Goal: Information Seeking & Learning: Find specific fact

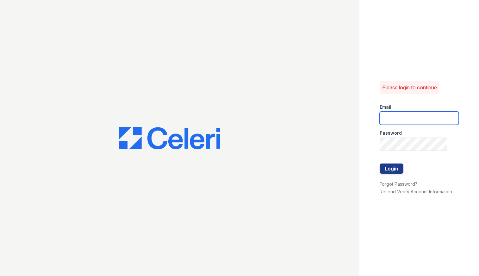
type input "caitlin@hifipm.com"
drag, startPoint x: 398, startPoint y: 161, endPoint x: 397, endPoint y: 165, distance: 3.8
click at [397, 164] on form "Email caitlin@hifipm.com Password Login" at bounding box center [419, 139] width 79 height 81
click at [397, 166] on button "Login" at bounding box center [392, 168] width 24 height 10
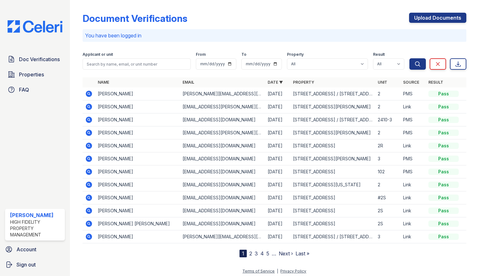
click at [88, 210] on icon at bounding box center [89, 210] width 2 height 2
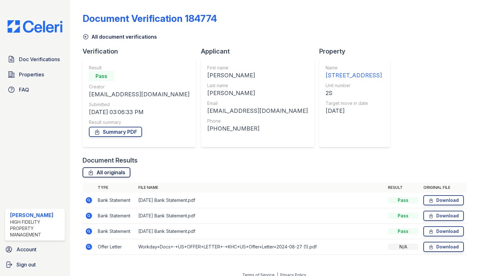
click at [117, 169] on link "All originals" at bounding box center [107, 172] width 48 height 10
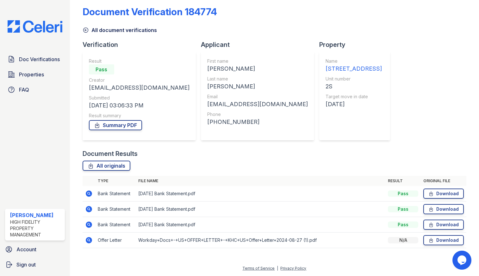
click at [54, 24] on img at bounding box center [35, 26] width 65 height 12
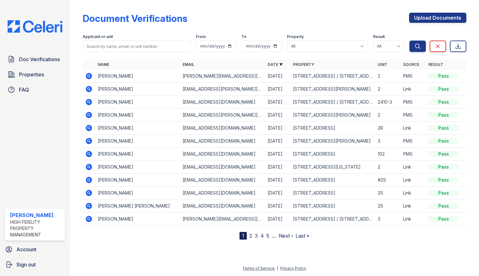
click at [91, 207] on icon at bounding box center [89, 206] width 6 height 6
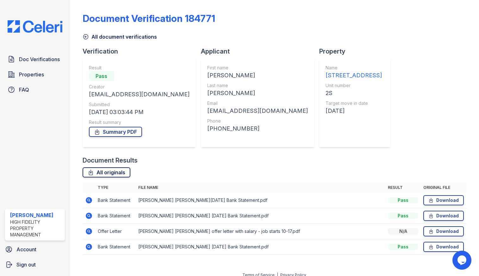
click at [115, 174] on link "All originals" at bounding box center [107, 172] width 48 height 10
drag, startPoint x: 37, startPoint y: 16, endPoint x: 35, endPoint y: 25, distance: 9.2
click at [35, 20] on div "Doc Verifications Properties FAQ Caitlin Meeter High Fidelity Property Manageme…" at bounding box center [35, 138] width 70 height 276
click at [35, 25] on img at bounding box center [35, 26] width 65 height 12
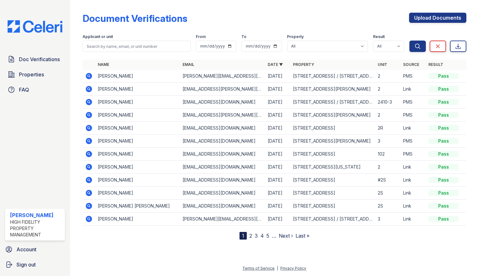
click at [89, 179] on icon at bounding box center [89, 179] width 2 height 2
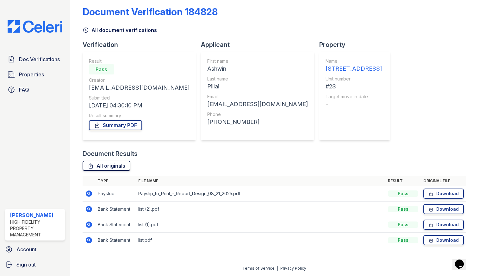
click at [118, 165] on link "All originals" at bounding box center [107, 165] width 48 height 10
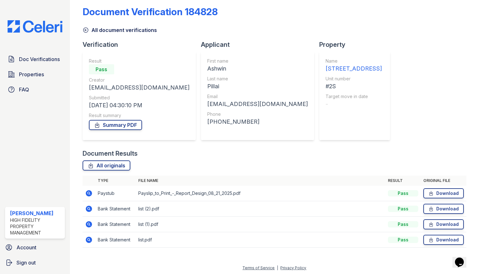
click at [33, 27] on img at bounding box center [35, 26] width 65 height 12
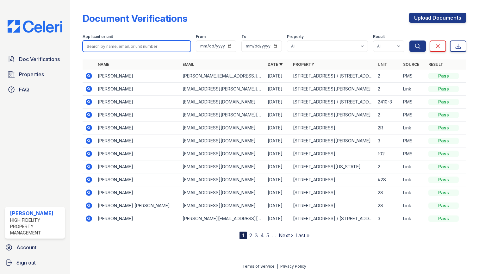
click at [161, 46] on input "search" at bounding box center [137, 46] width 108 height 11
type input "patel"
click at [409, 41] on button "Search" at bounding box center [417, 46] width 16 height 11
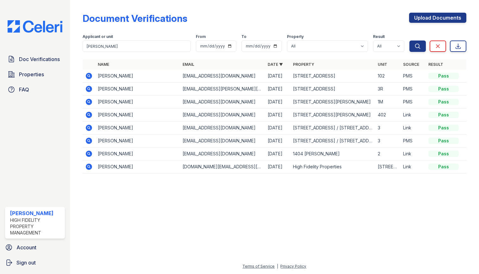
click at [91, 77] on icon at bounding box center [89, 76] width 6 height 6
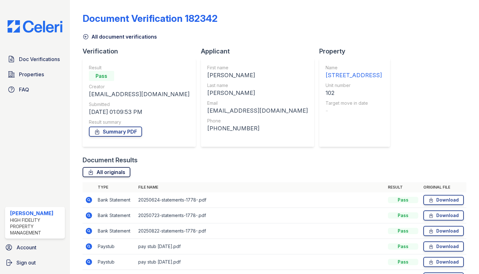
click at [119, 173] on link "All originals" at bounding box center [107, 172] width 48 height 10
